Goal: Information Seeking & Learning: Understand process/instructions

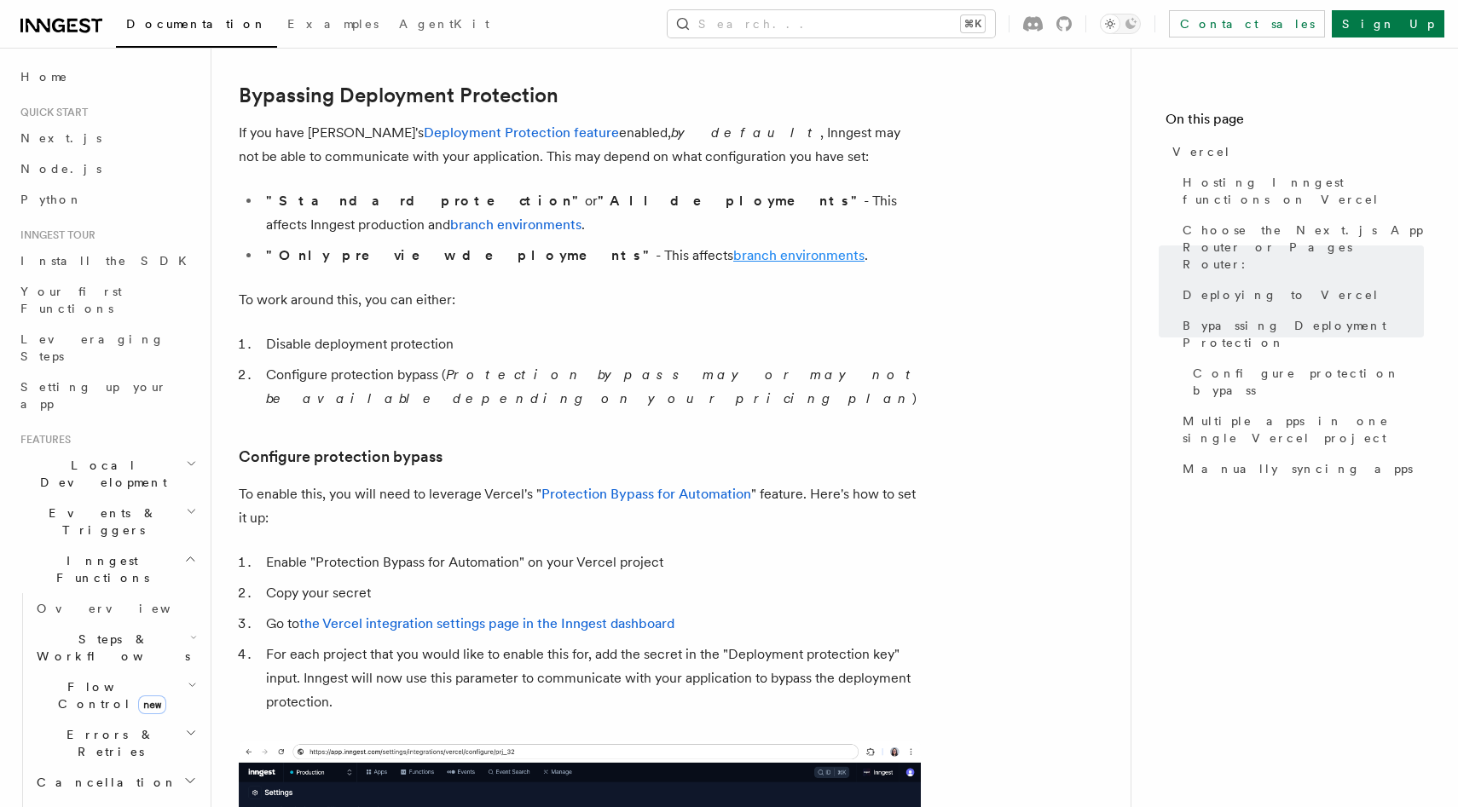
scroll to position [1260, 0]
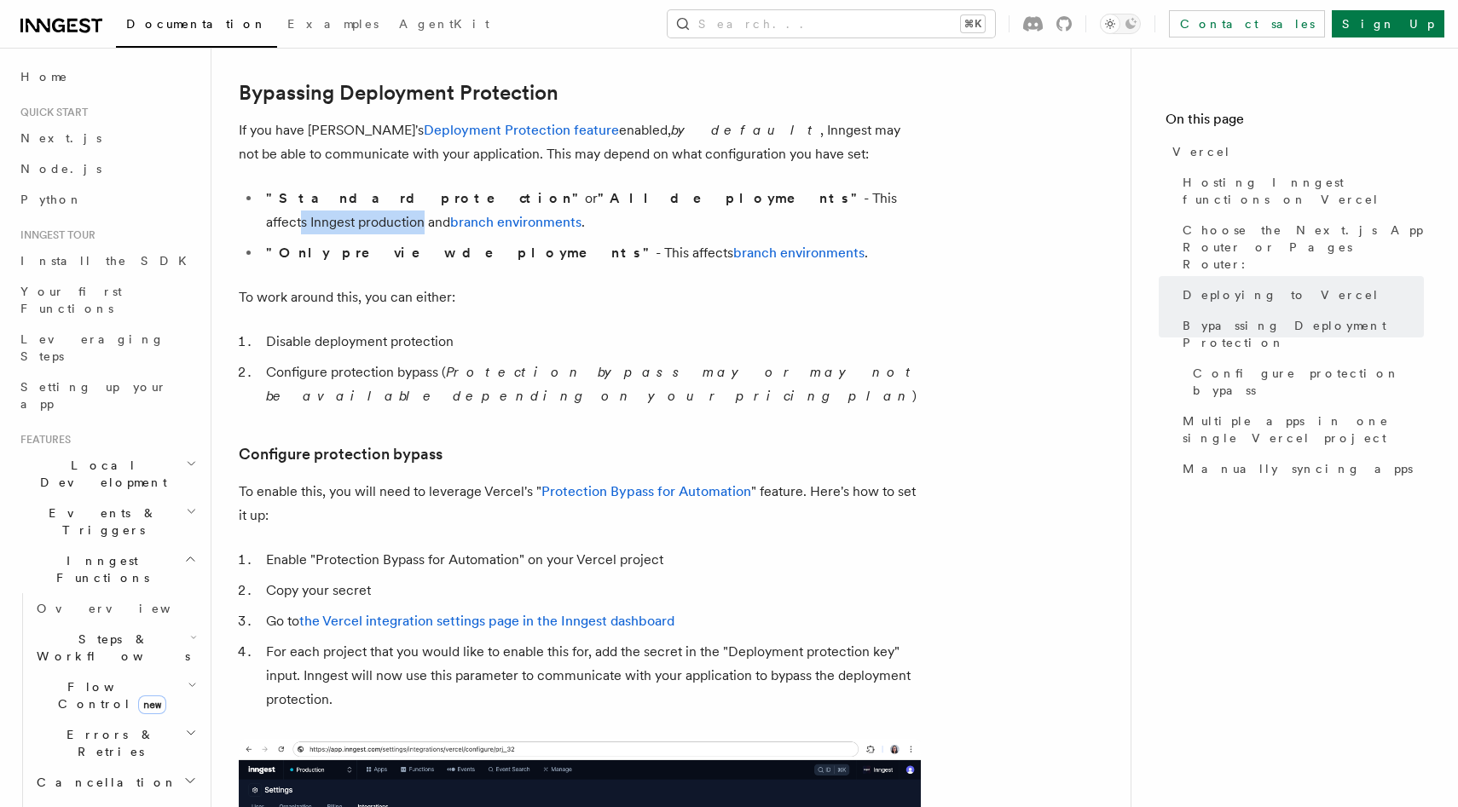
drag, startPoint x: 729, startPoint y: 196, endPoint x: 598, endPoint y: 199, distance: 131.3
click at [598, 199] on li ""Standard protection" or "All deployments" - This affects Inngest production an…" at bounding box center [591, 211] width 660 height 48
drag, startPoint x: 576, startPoint y: 199, endPoint x: 708, endPoint y: 199, distance: 131.3
click at [708, 199] on li ""Standard protection" or "All deployments" - This affects Inngest production an…" at bounding box center [591, 211] width 660 height 48
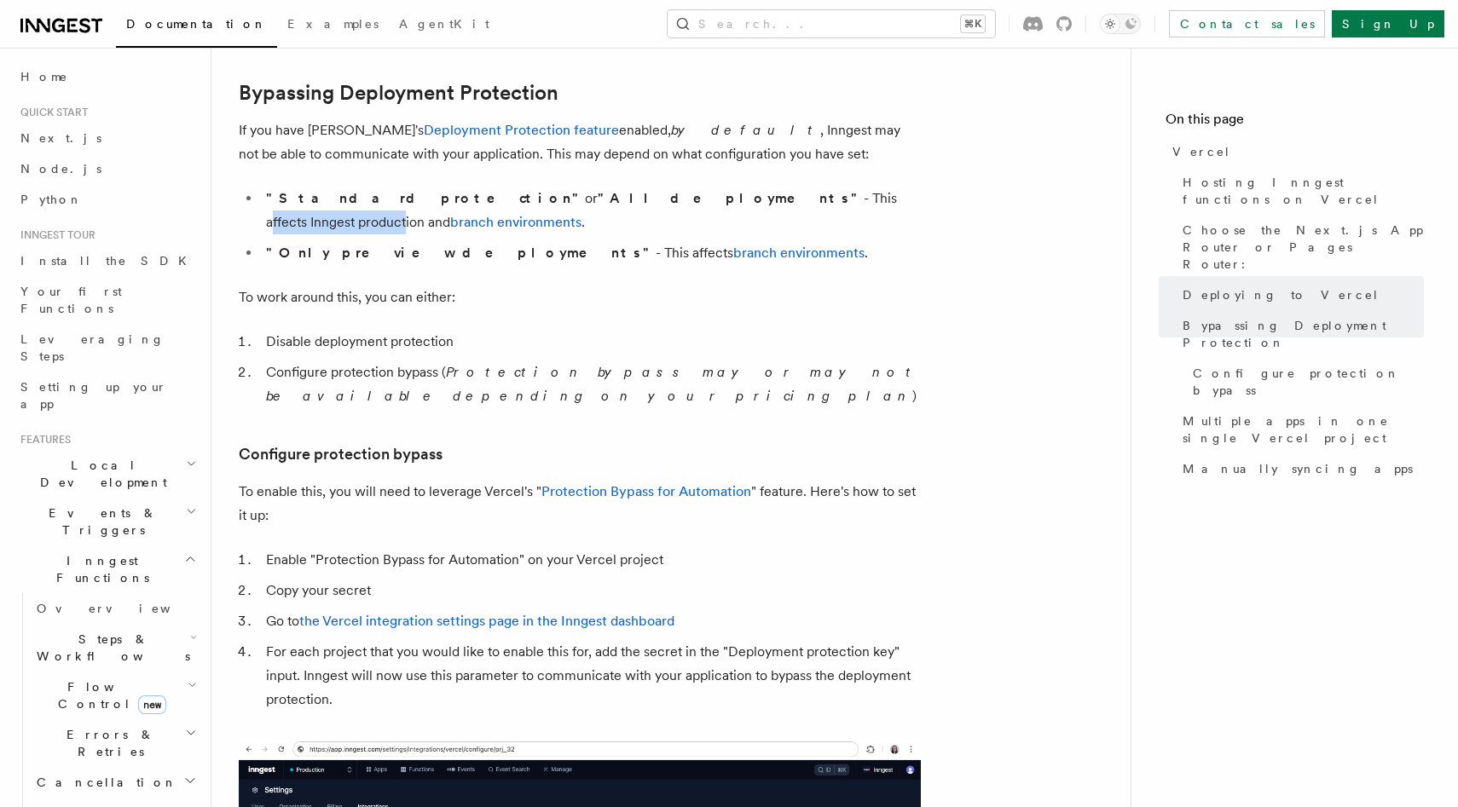
click at [708, 199] on li ""Standard protection" or "All deployments" - This affects Inngest production an…" at bounding box center [591, 211] width 660 height 48
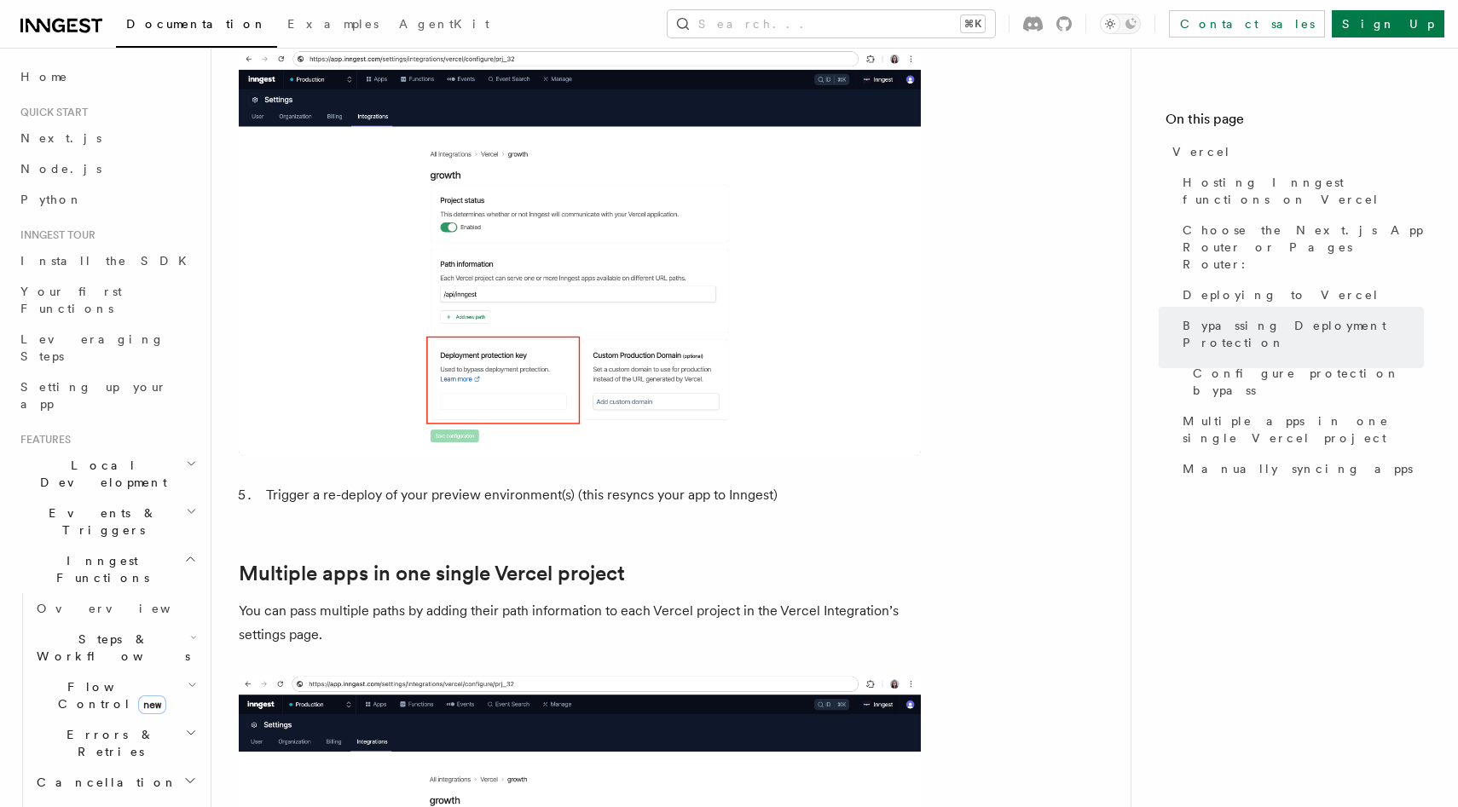
scroll to position [1956, 0]
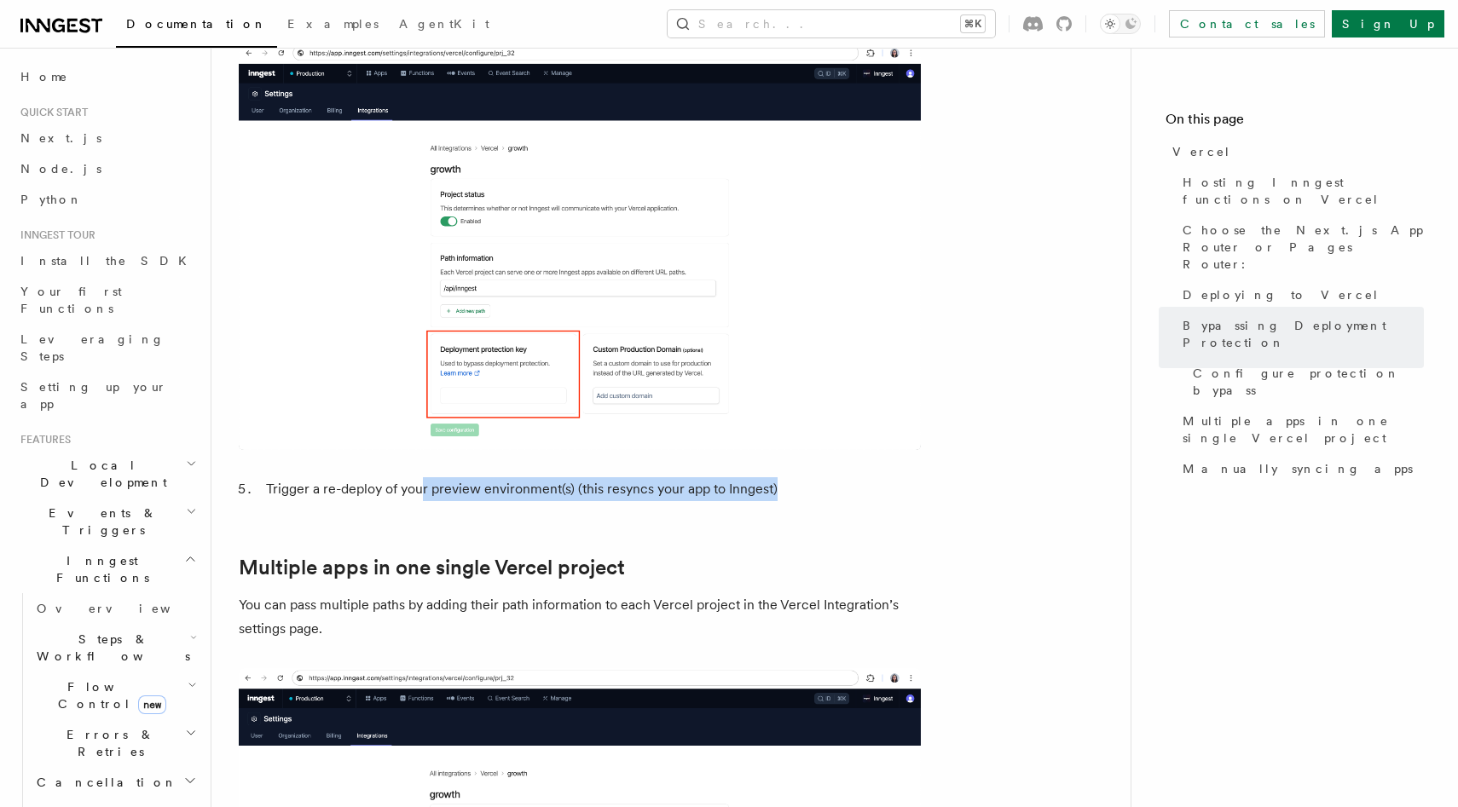
drag, startPoint x: 419, startPoint y: 447, endPoint x: 889, endPoint y: 447, distance: 469.7
click at [889, 477] on li "Trigger a re-deploy of your preview environment(s) (this resyncs your app to In…" at bounding box center [591, 489] width 660 height 24
drag, startPoint x: 921, startPoint y: 447, endPoint x: 396, endPoint y: 446, distance: 525.1
